Goal: Navigation & Orientation: Find specific page/section

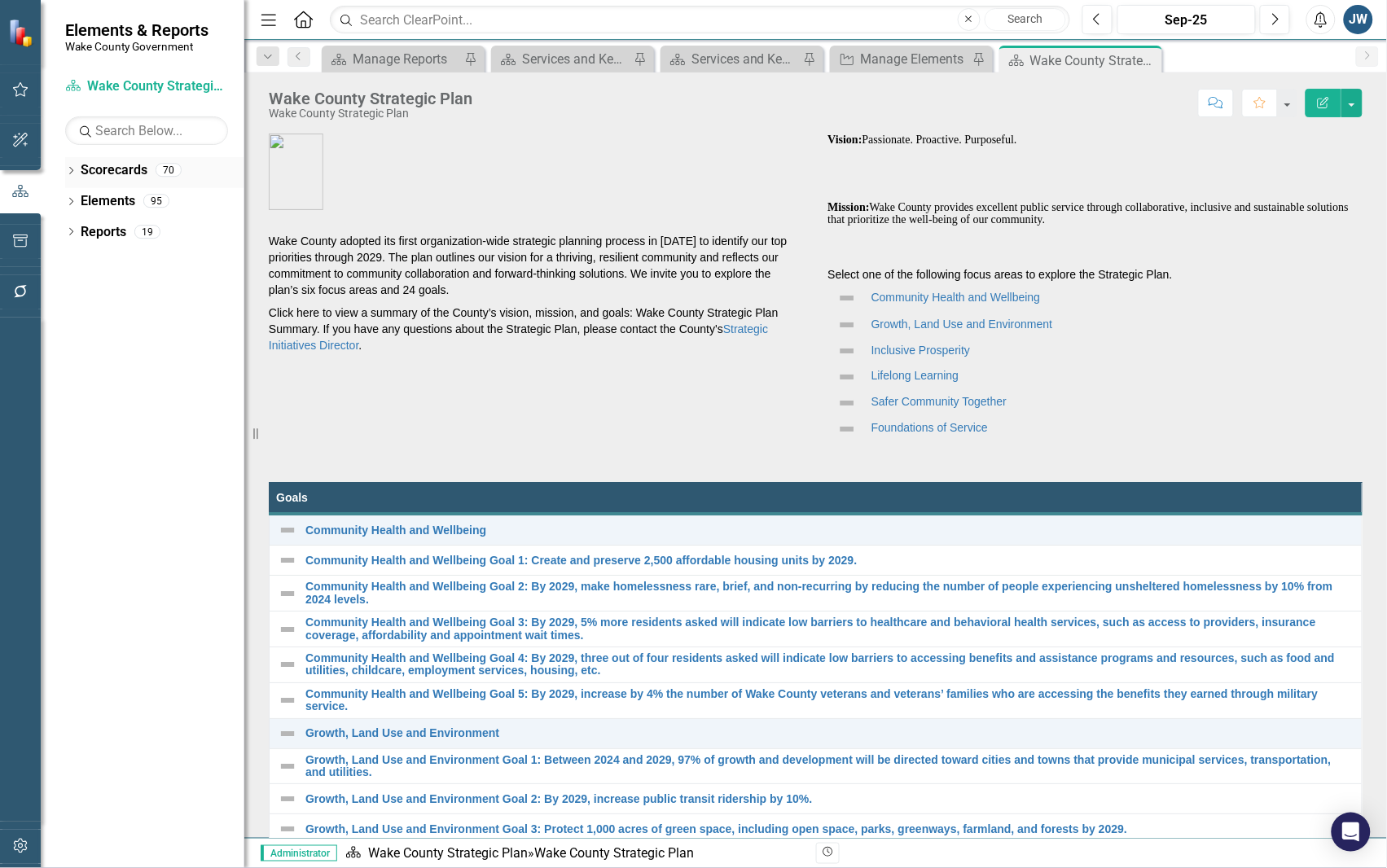
click at [67, 168] on icon "Dropdown" at bounding box center [71, 172] width 12 height 9
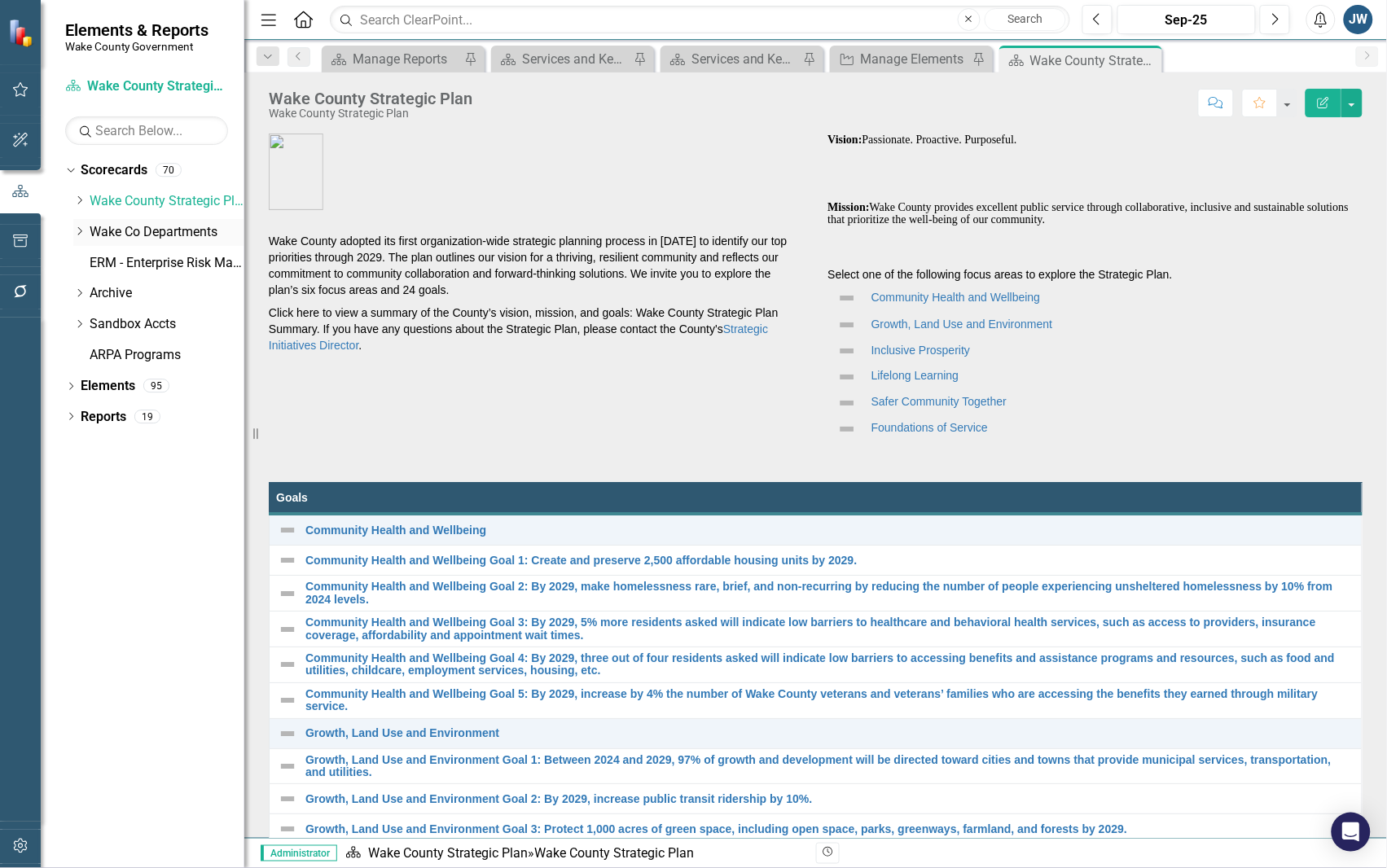
click at [77, 228] on icon "Dropdown" at bounding box center [79, 231] width 12 height 10
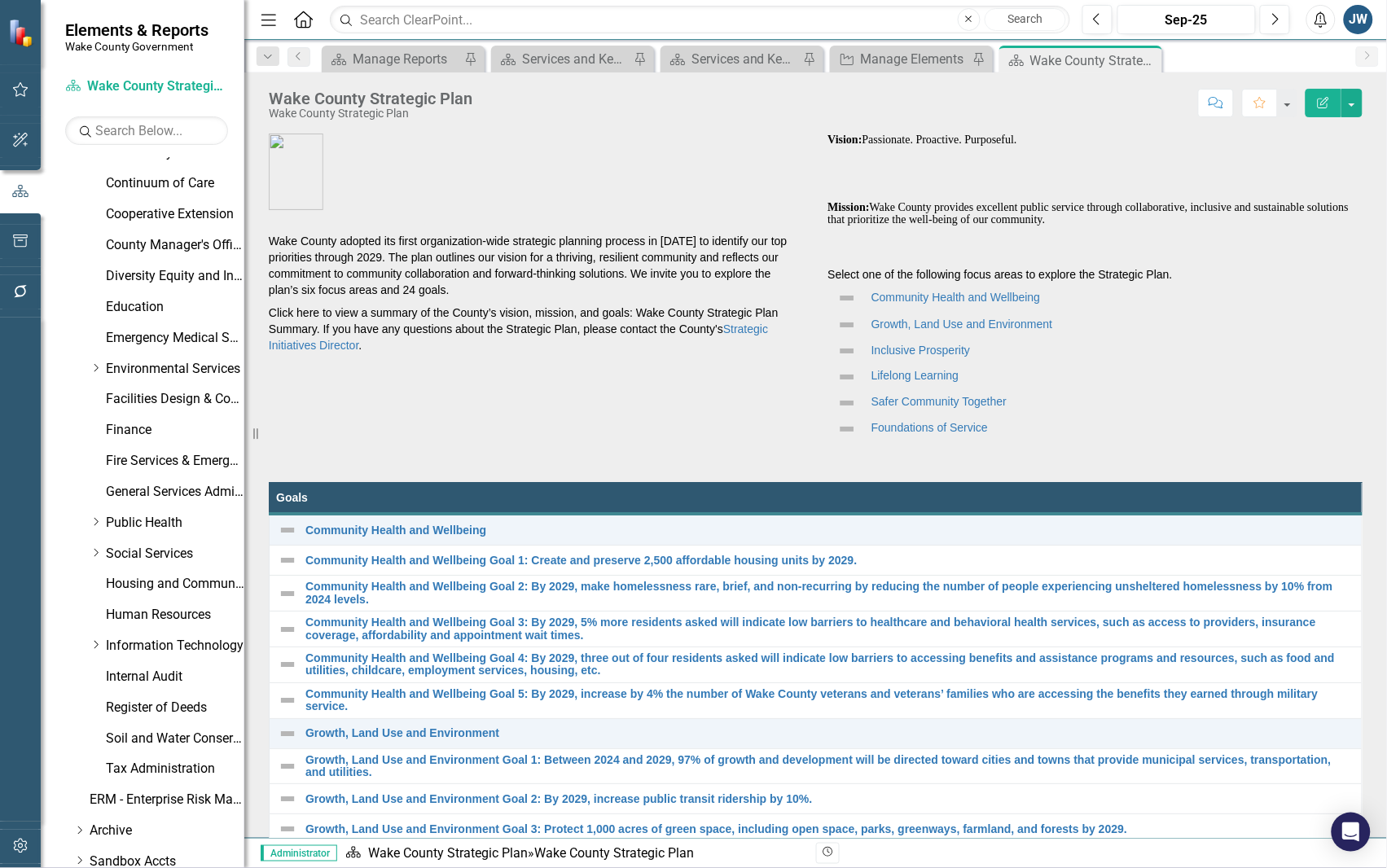
scroll to position [399, 0]
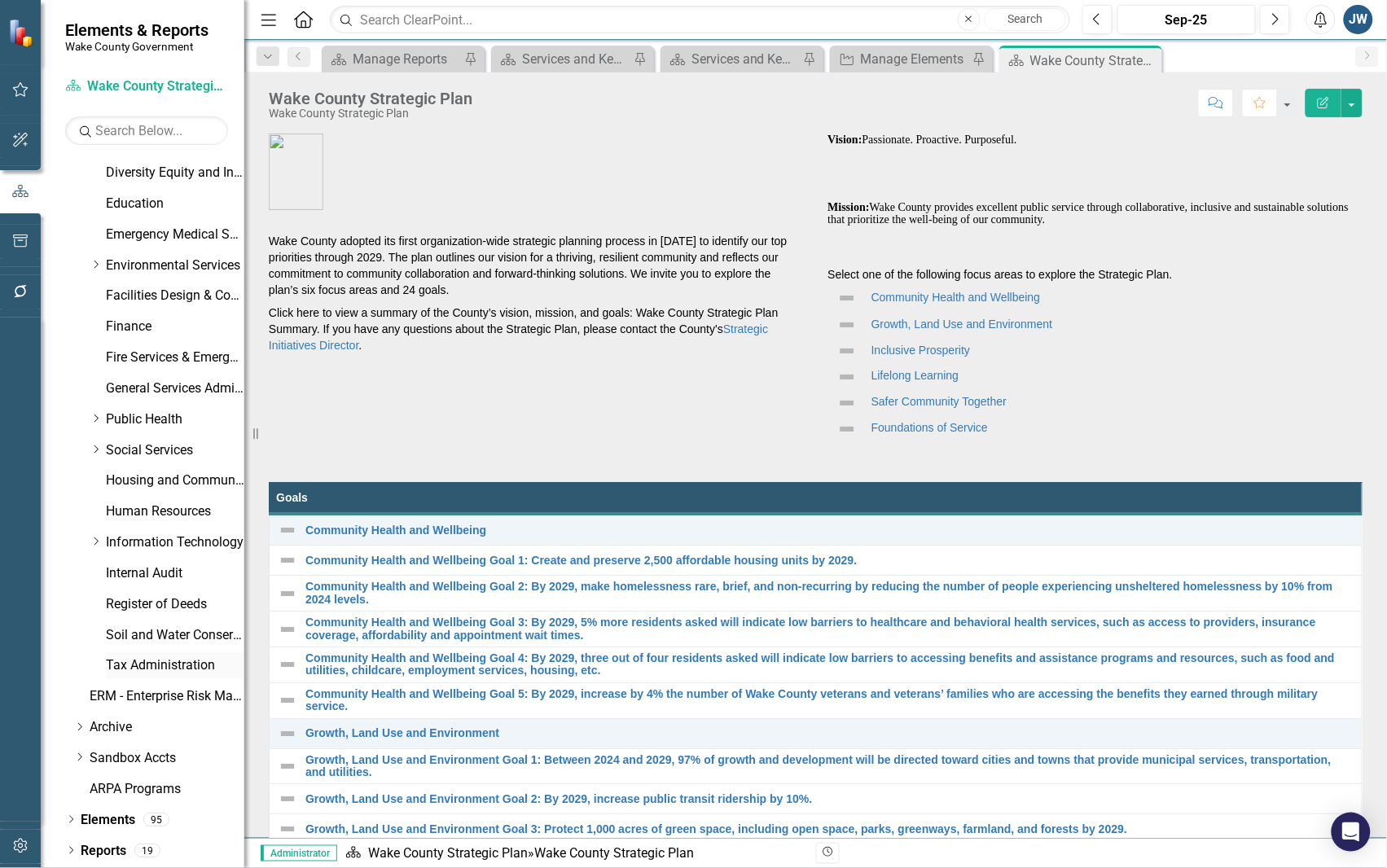
click at [132, 660] on link "Tax Administration" at bounding box center [175, 665] width 138 height 19
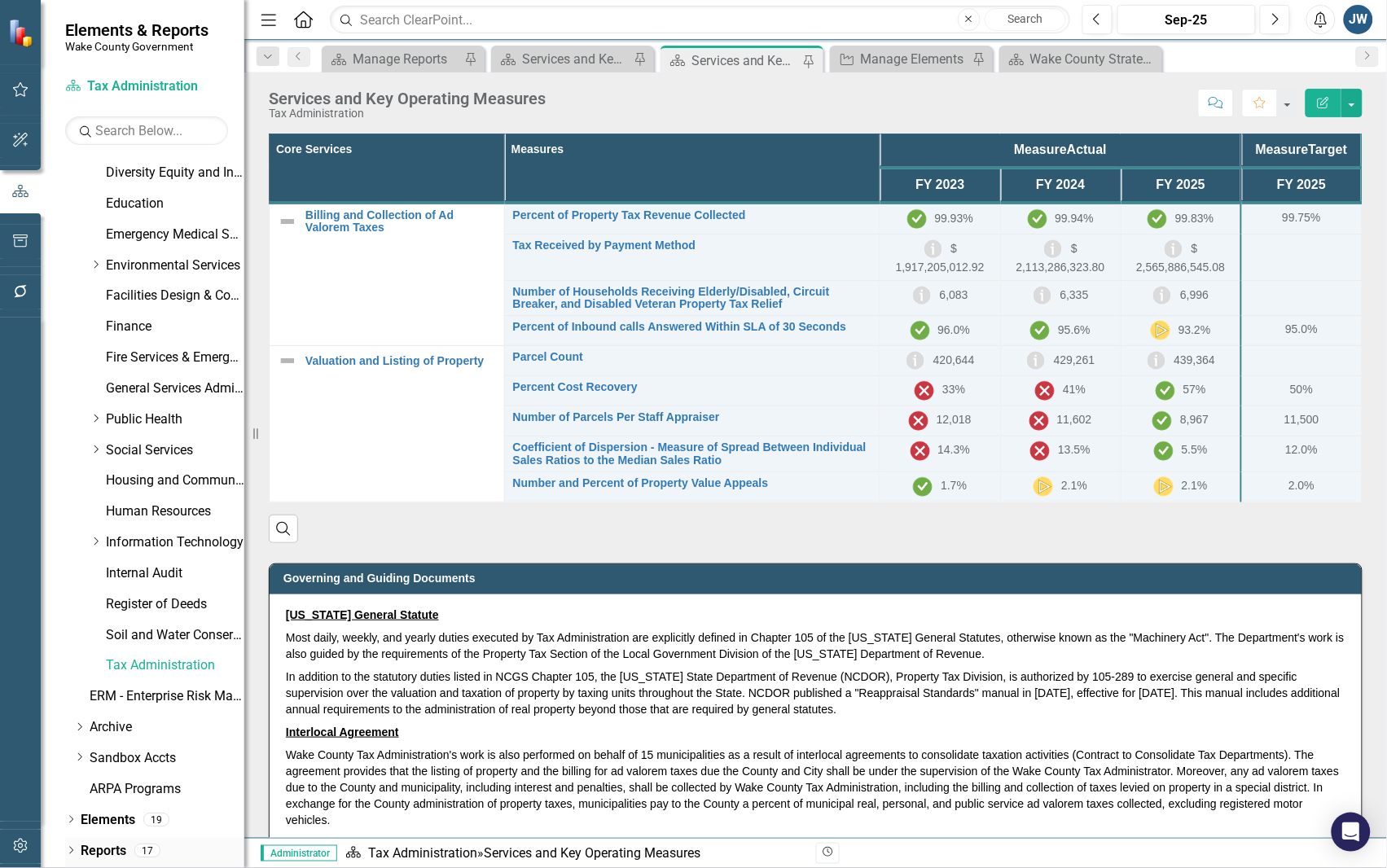
click at [72, 847] on div "Dropdown" at bounding box center [71, 853] width 12 height 14
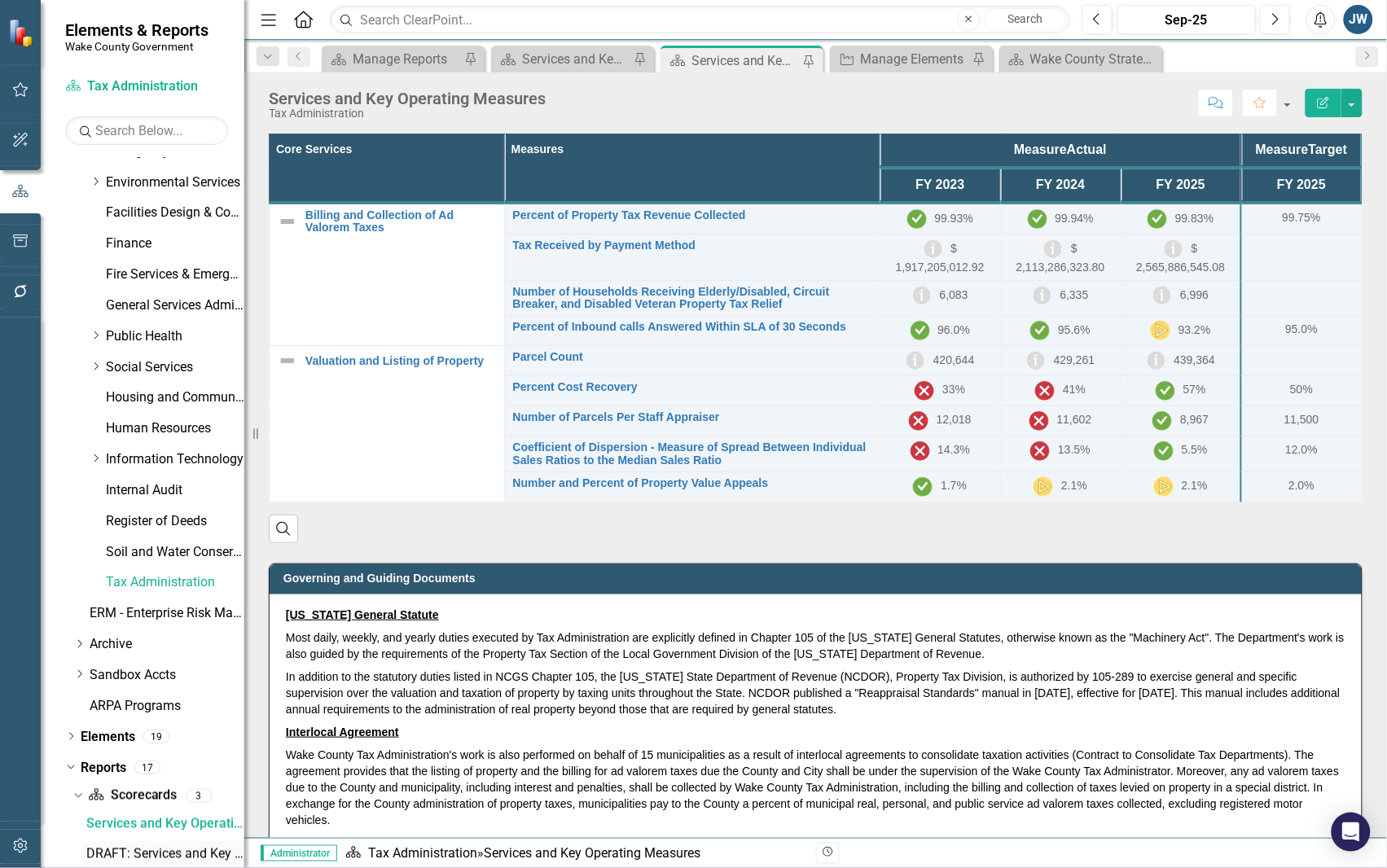
scroll to position [631, 0]
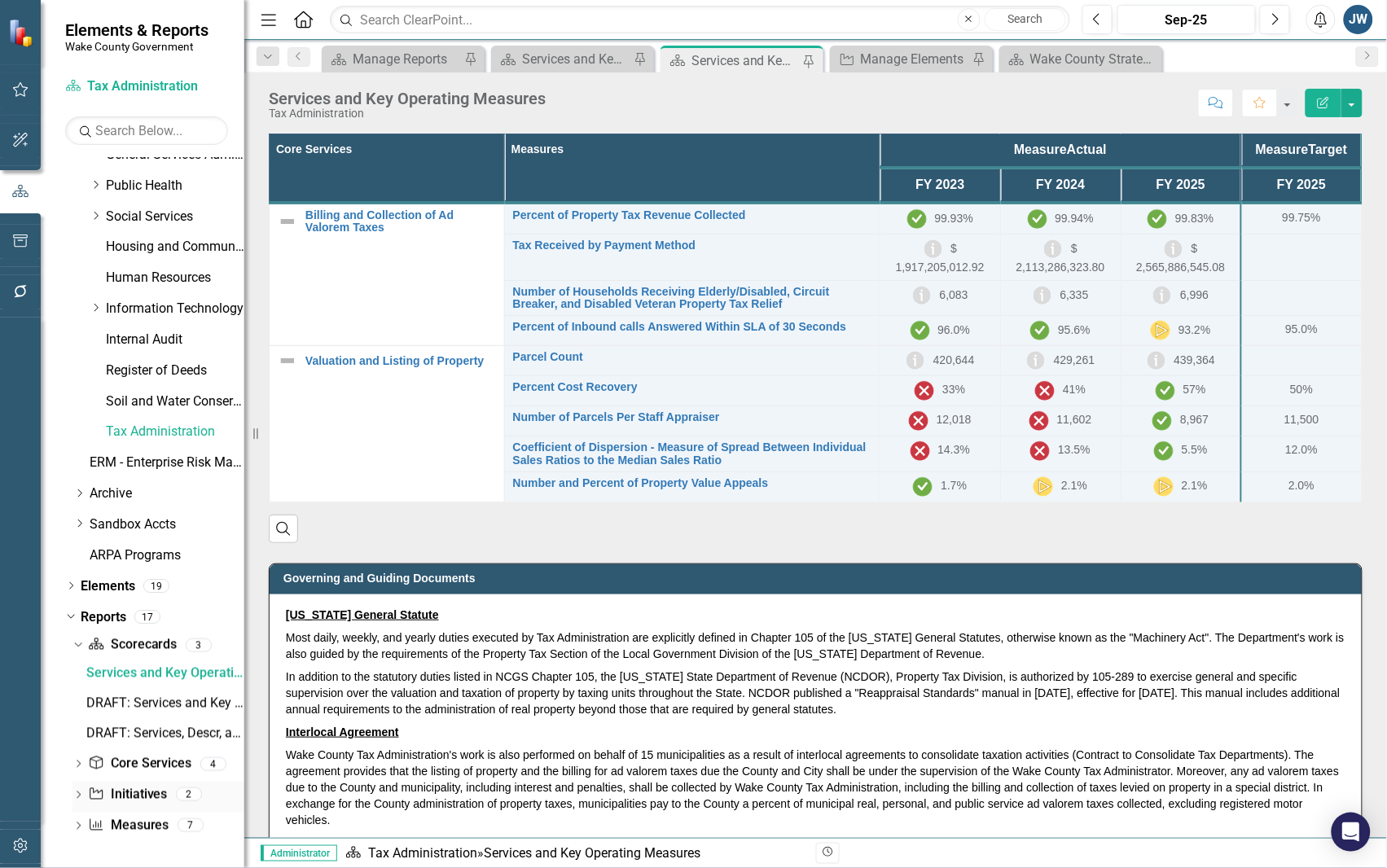
click at [122, 792] on link "Initiative Initiatives" at bounding box center [127, 794] width 79 height 19
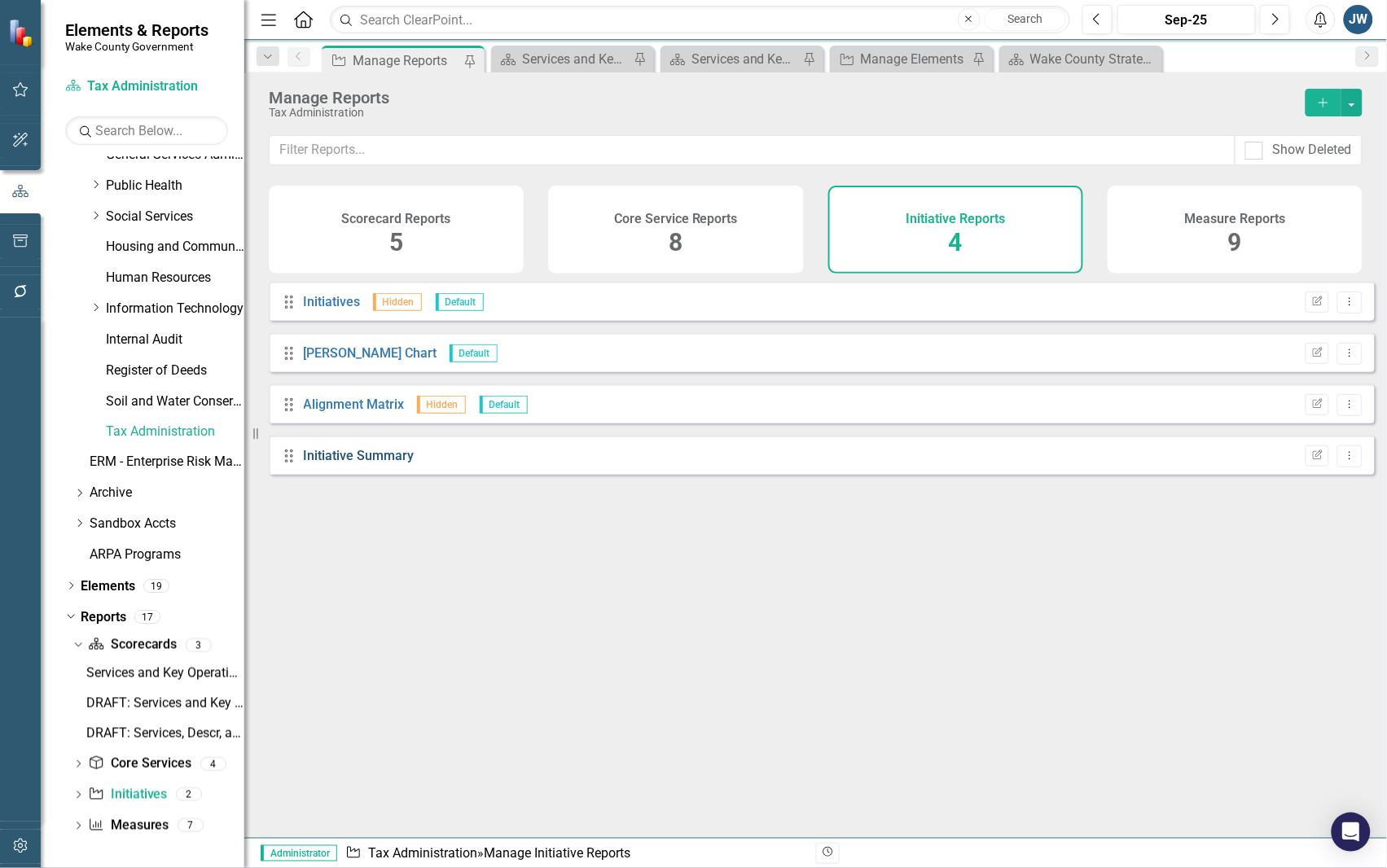
click at [346, 461] on link "Initiative Summary" at bounding box center [359, 455] width 111 height 15
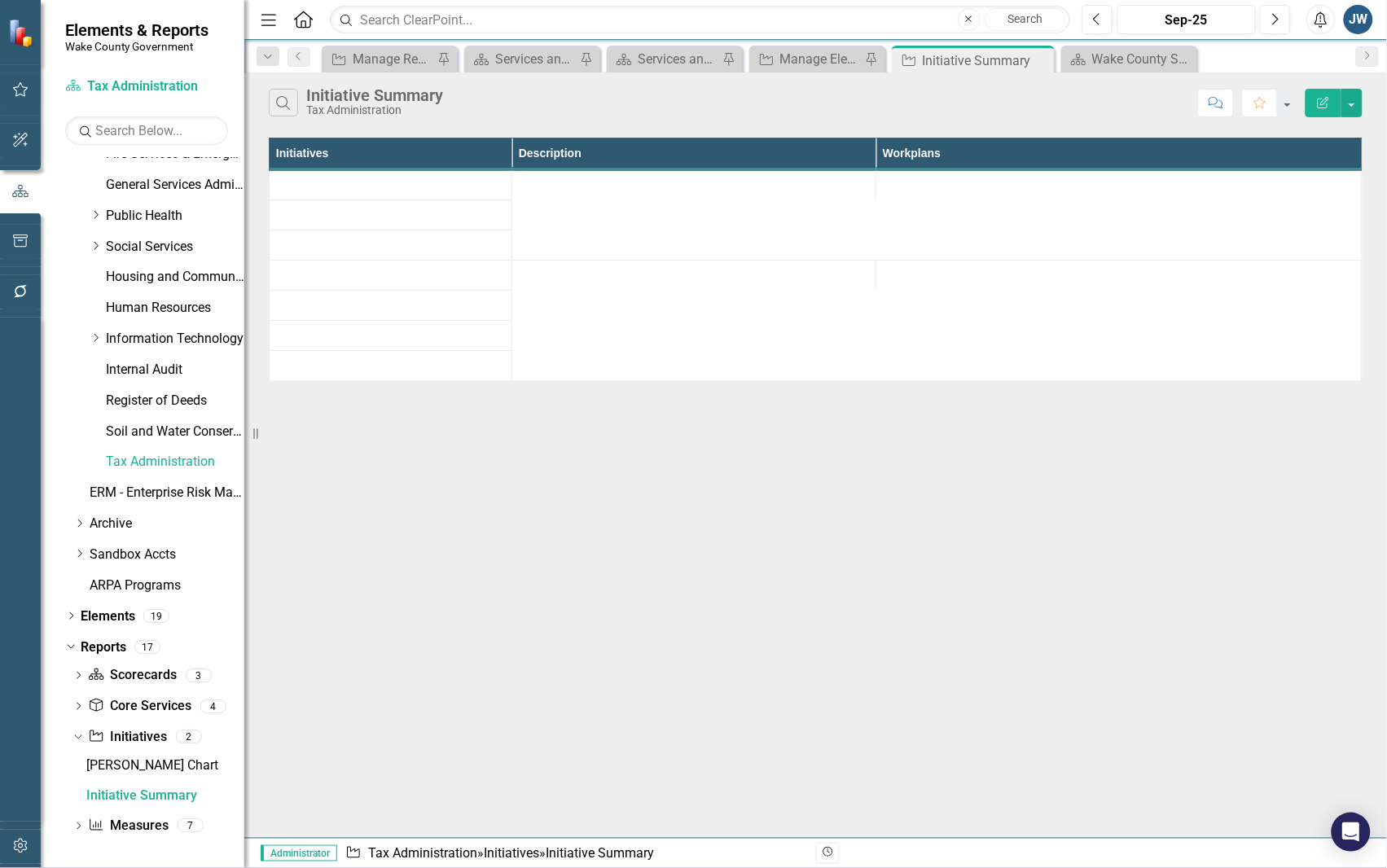
scroll to position [542, 0]
